Goal: Find specific page/section

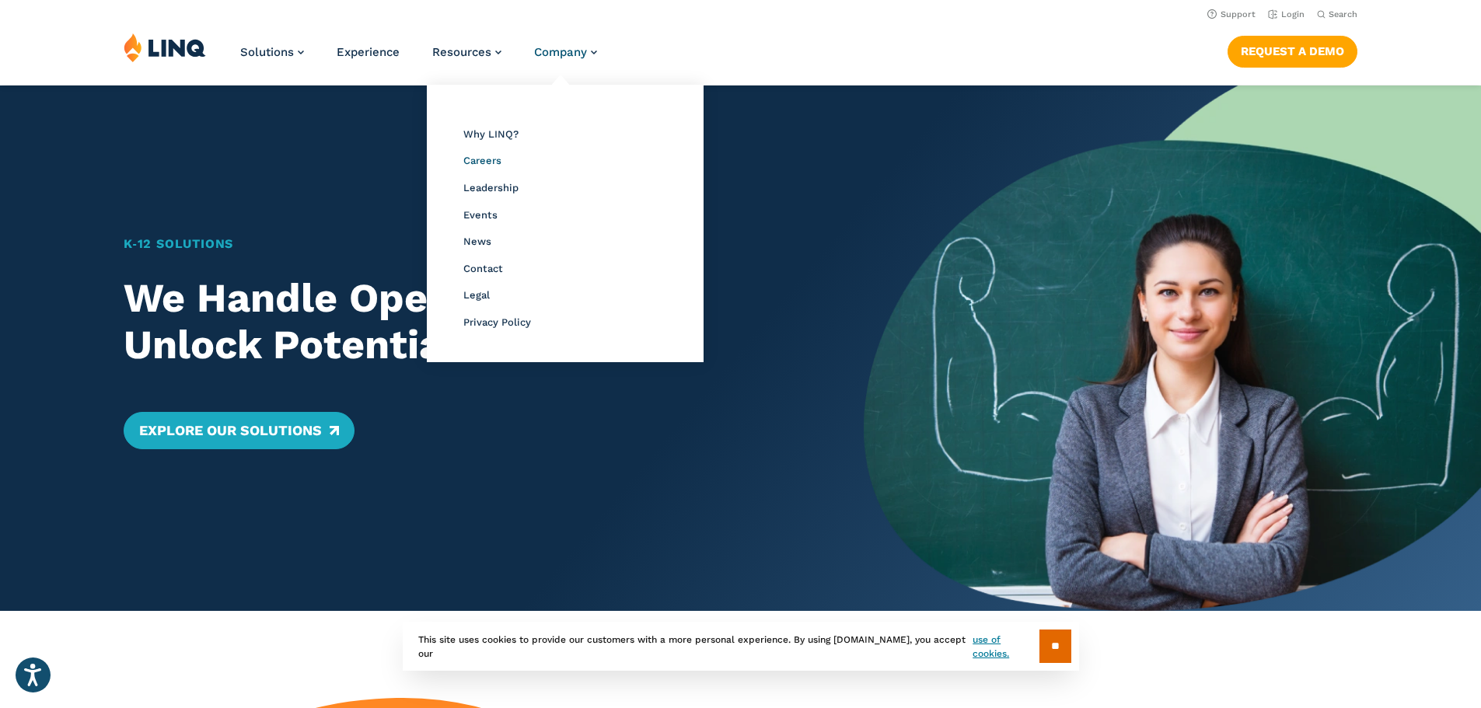
click at [476, 164] on span "Careers" at bounding box center [482, 161] width 38 height 12
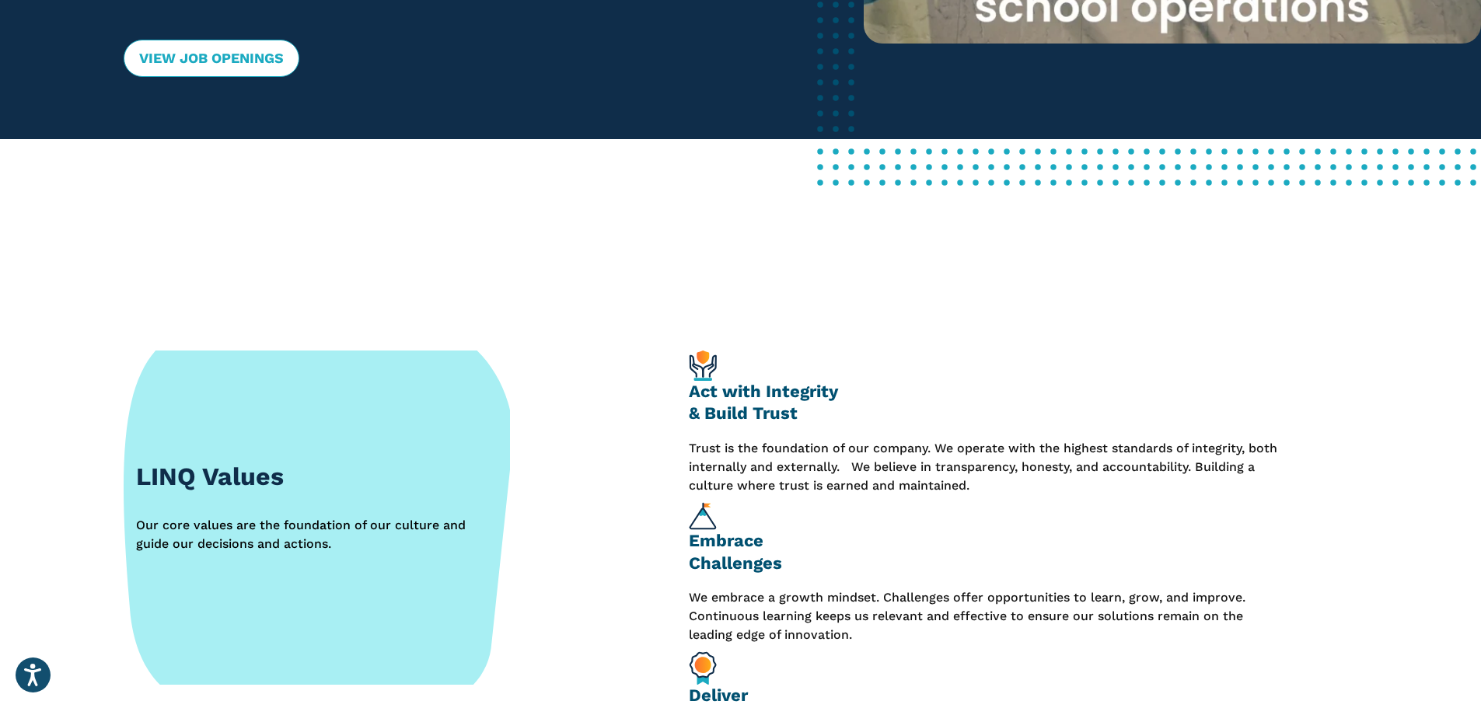
click at [243, 63] on link "View Job Openings" at bounding box center [212, 58] width 176 height 37
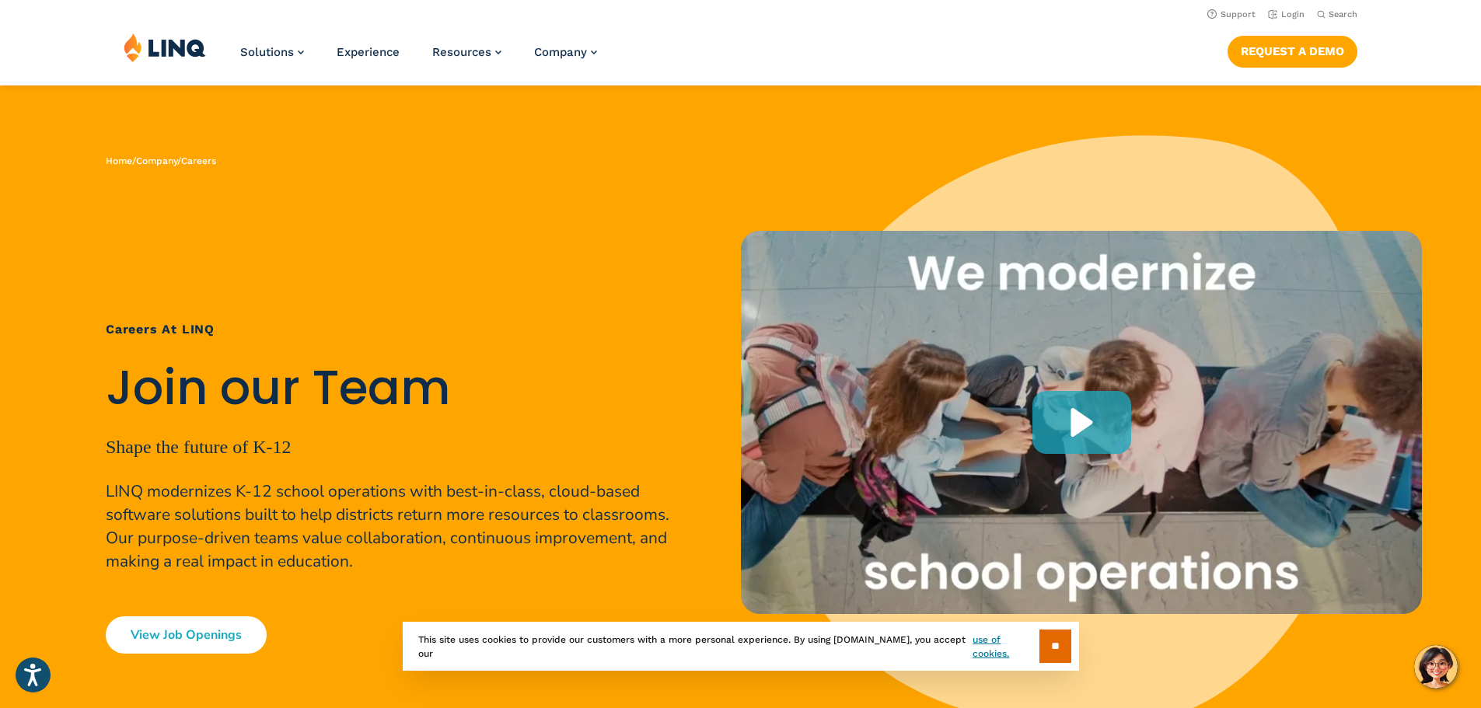
click at [212, 631] on link "View Job Openings" at bounding box center [186, 634] width 161 height 37
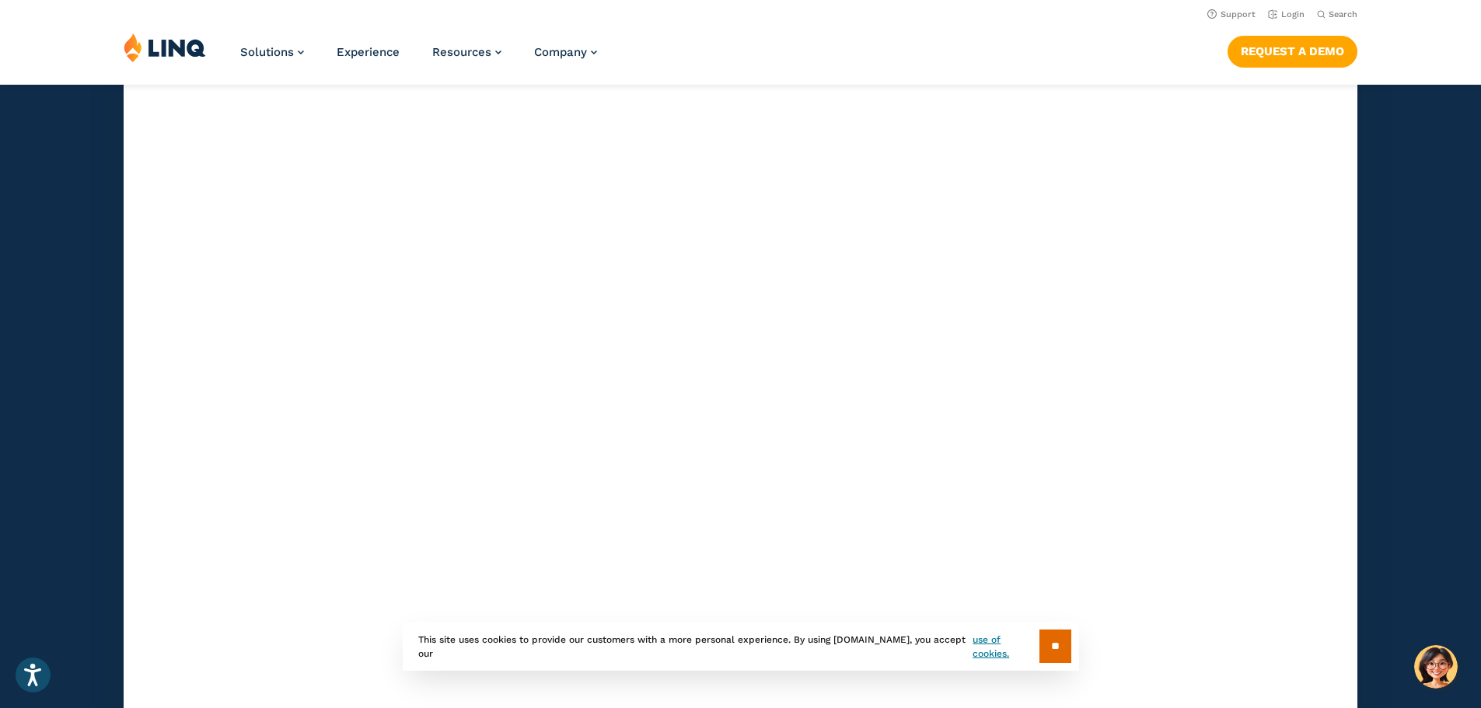
scroll to position [3989, 0]
